Goal: Check status: Check status

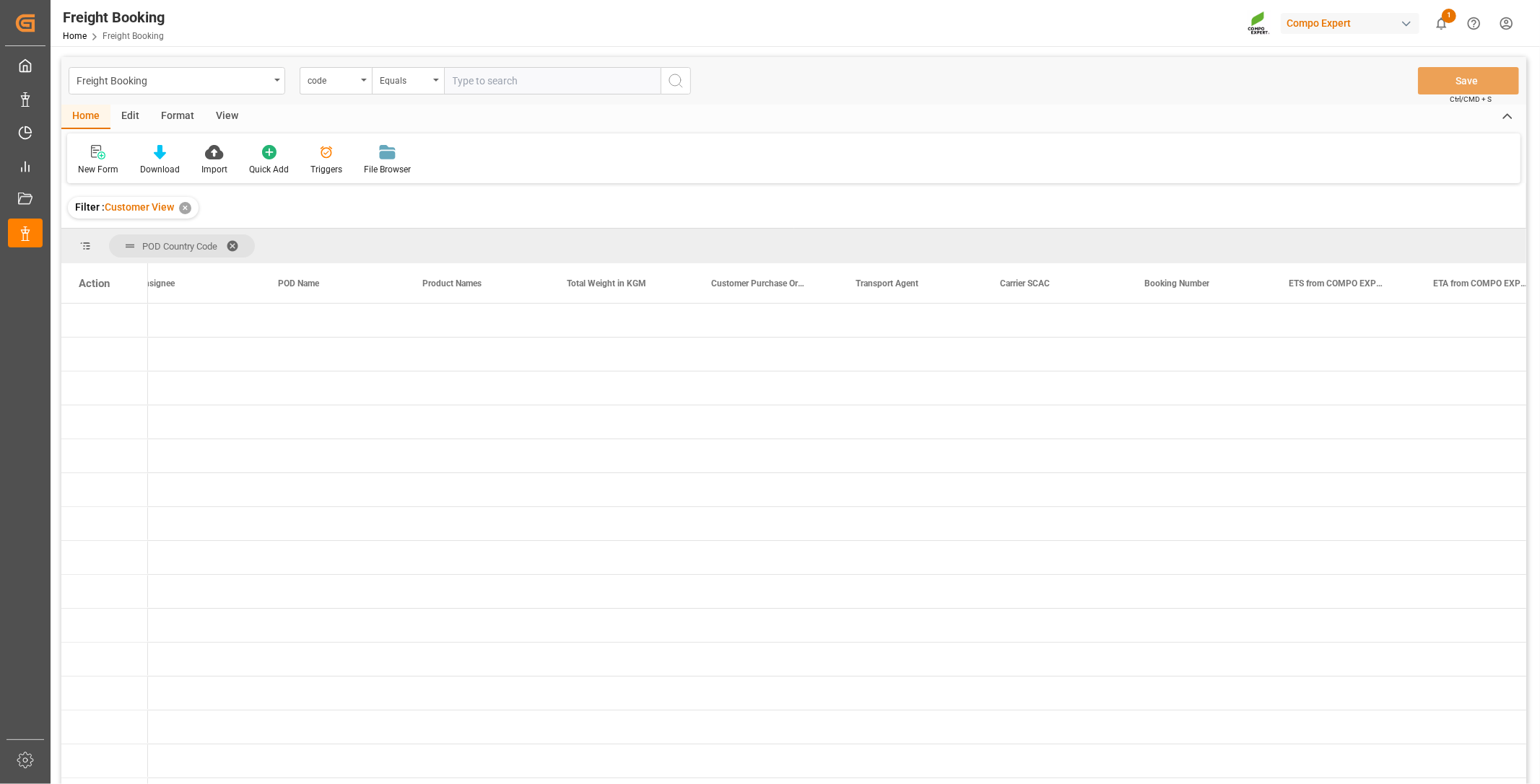
scroll to position [0, 321]
